Goal: Task Accomplishment & Management: Use online tool/utility

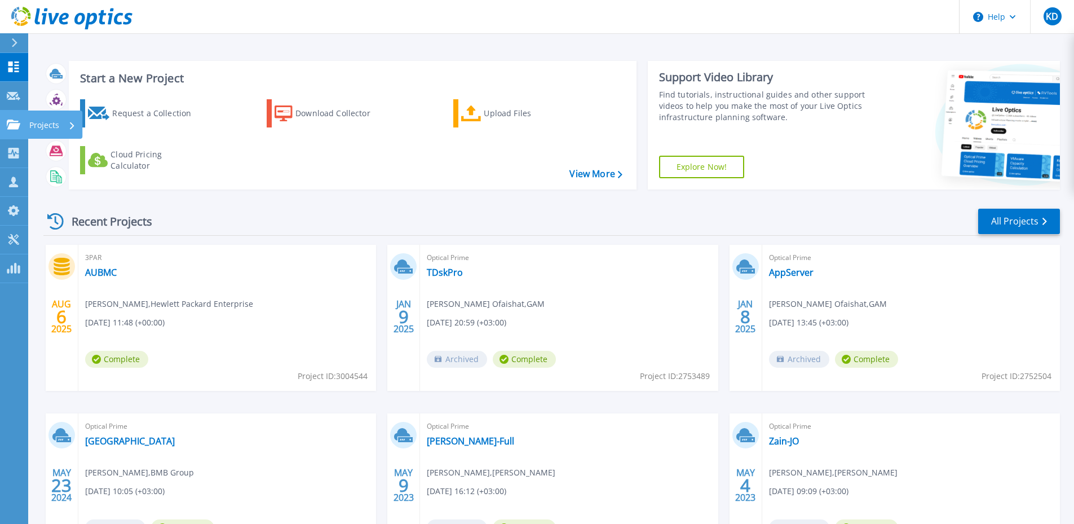
click at [12, 127] on icon at bounding box center [14, 124] width 14 height 10
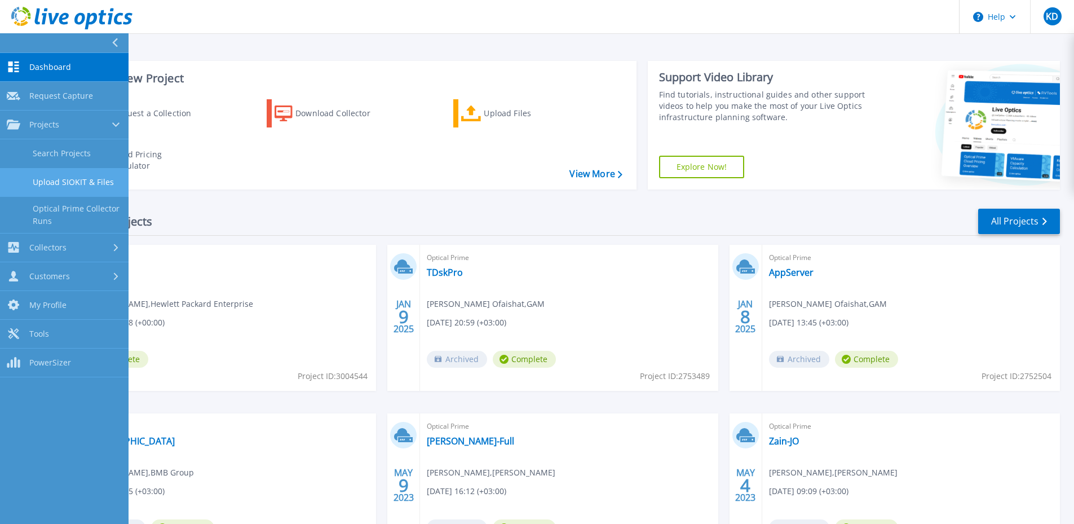
click at [87, 181] on link "Upload SIOKIT & Files" at bounding box center [64, 182] width 128 height 29
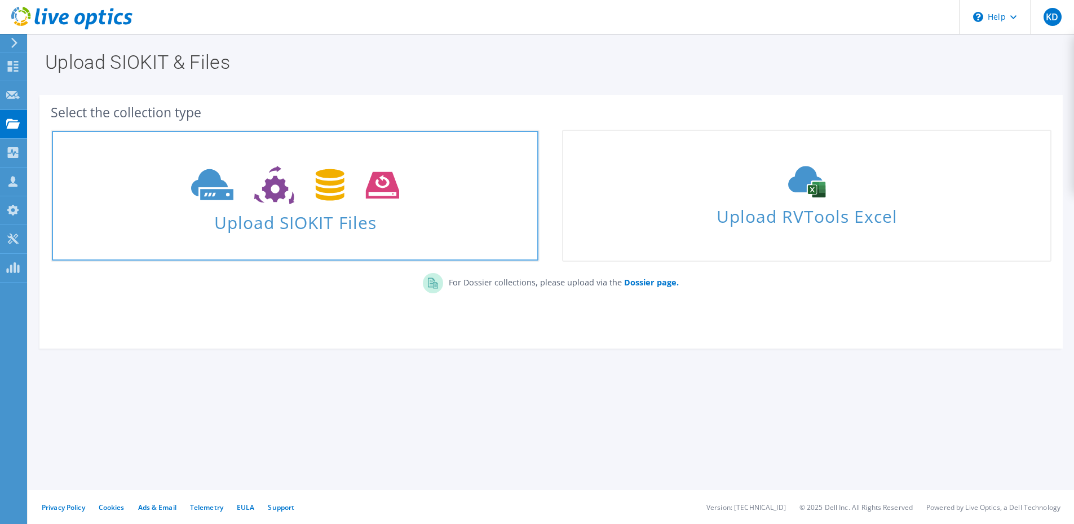
click at [340, 229] on span "Upload SIOKIT Files" at bounding box center [295, 219] width 486 height 24
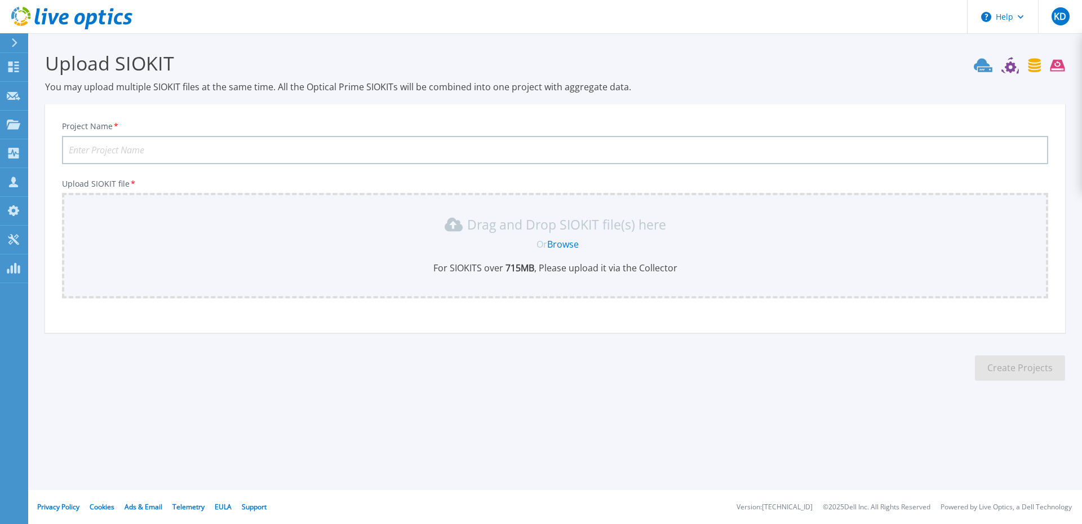
click at [365, 148] on input "Project Name *" at bounding box center [555, 150] width 986 height 28
click at [144, 153] on input "AUBMC" at bounding box center [555, 150] width 986 height 28
type input "AUBMC hosts"
click at [577, 248] on link "Browse" at bounding box center [563, 244] width 32 height 12
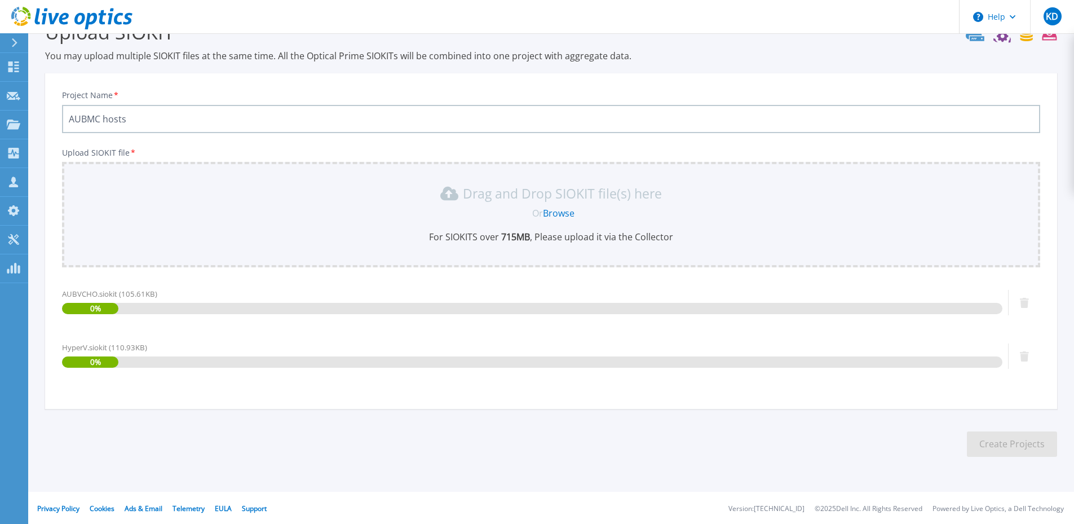
scroll to position [33, 0]
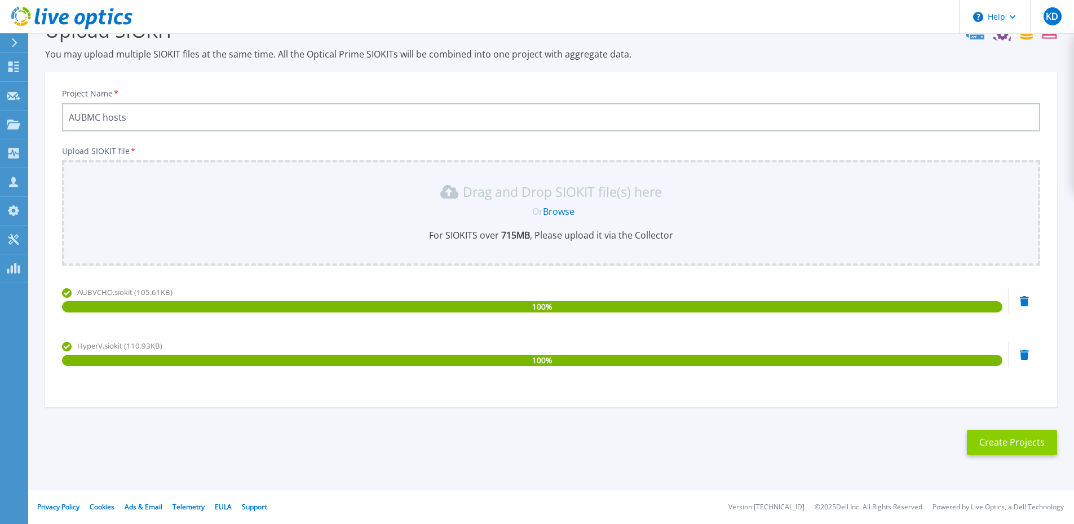
click at [1010, 435] on button "Create Projects" at bounding box center [1011, 441] width 90 height 25
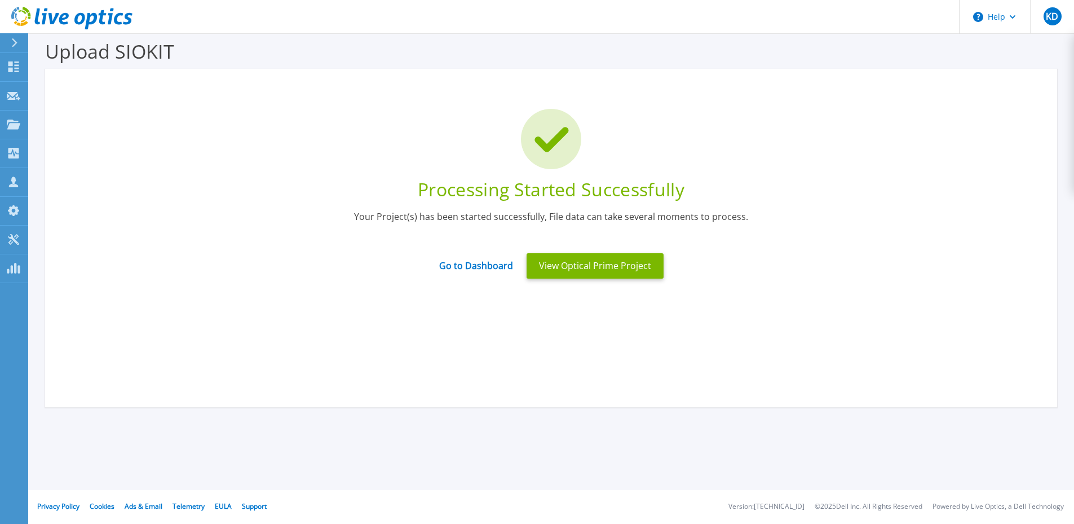
scroll to position [12, 0]
click at [481, 267] on link "Go to Dashboard" at bounding box center [476, 262] width 74 height 22
